Goal: Transaction & Acquisition: Purchase product/service

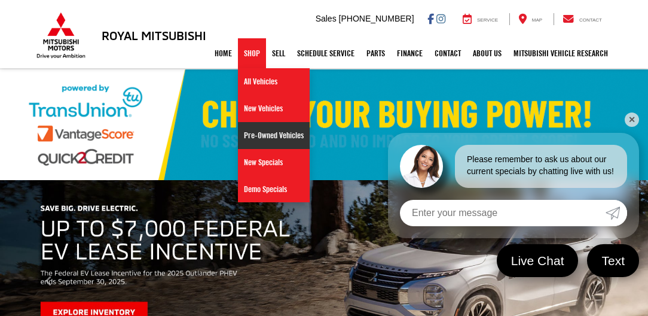
click at [247, 131] on link "Pre-Owned Vehicles" at bounding box center [274, 135] width 72 height 27
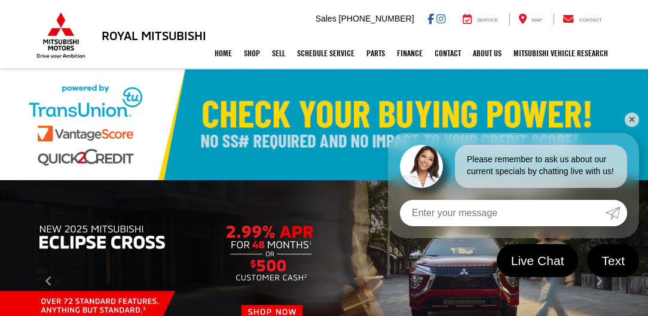
click at [632, 119] on link "✕" at bounding box center [632, 119] width 14 height 14
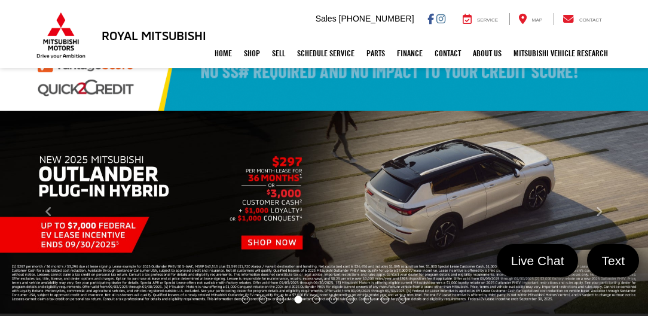
scroll to position [68, 0]
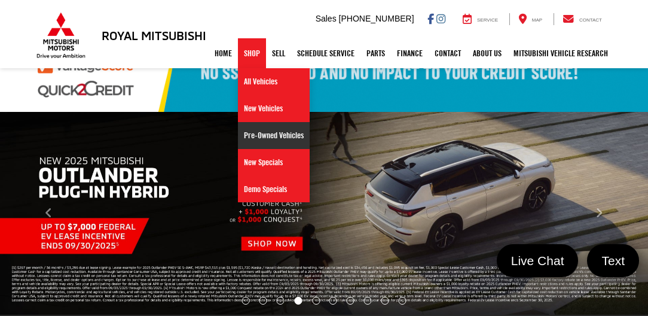
click at [242, 135] on link "Pre-Owned Vehicles" at bounding box center [274, 135] width 72 height 27
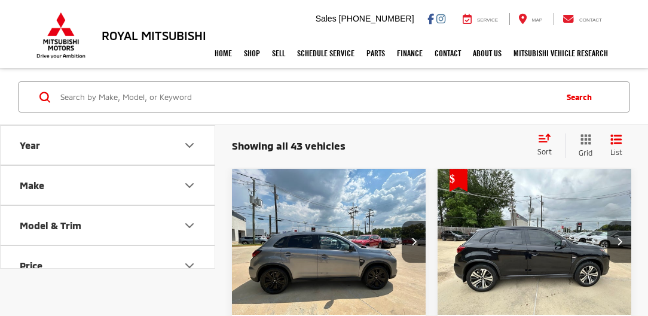
click at [96, 186] on button "Make" at bounding box center [108, 185] width 215 height 39
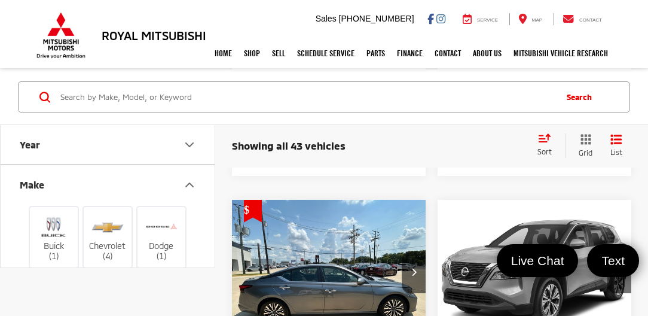
scroll to position [4815, 0]
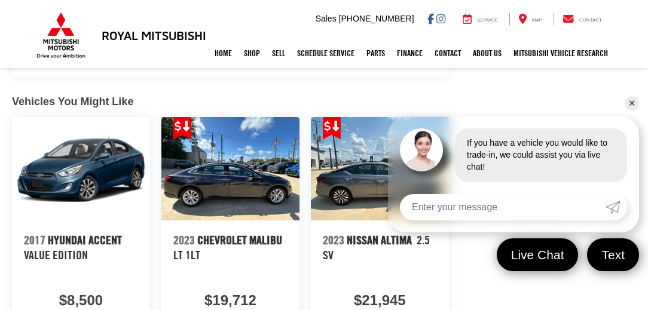
scroll to position [1426, 0]
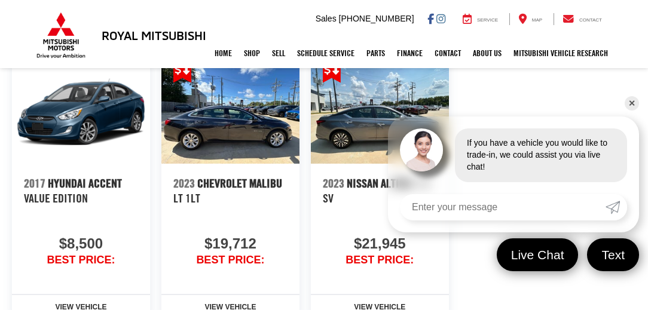
click at [632, 100] on link "✕" at bounding box center [632, 103] width 14 height 14
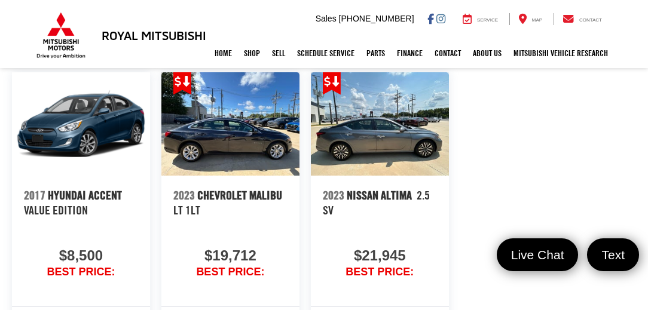
scroll to position [1350, 0]
